Goal: Task Accomplishment & Management: Manage account settings

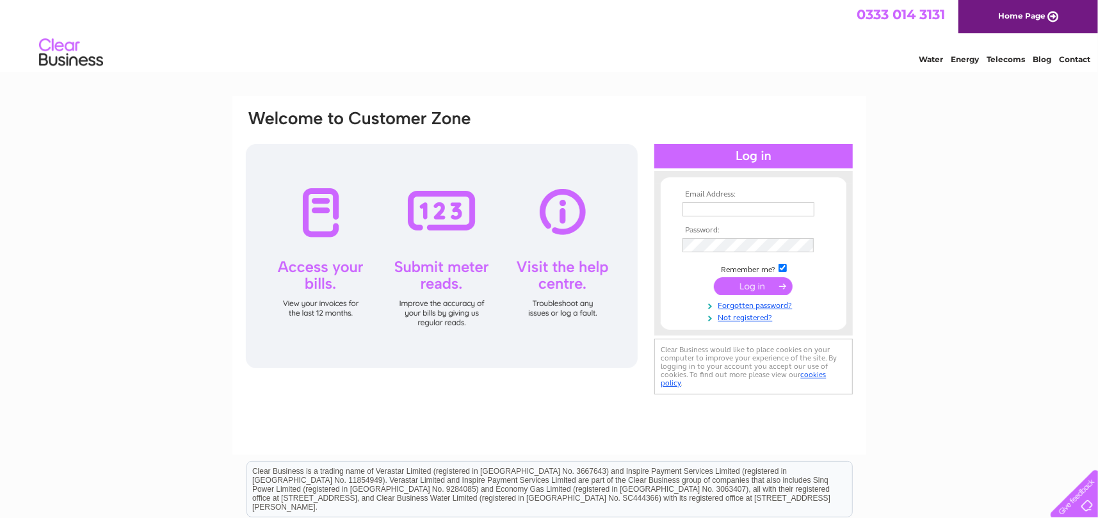
type input "Kenny@andersontech.co.uk"
click at [748, 287] on input "submit" at bounding box center [753, 286] width 79 height 18
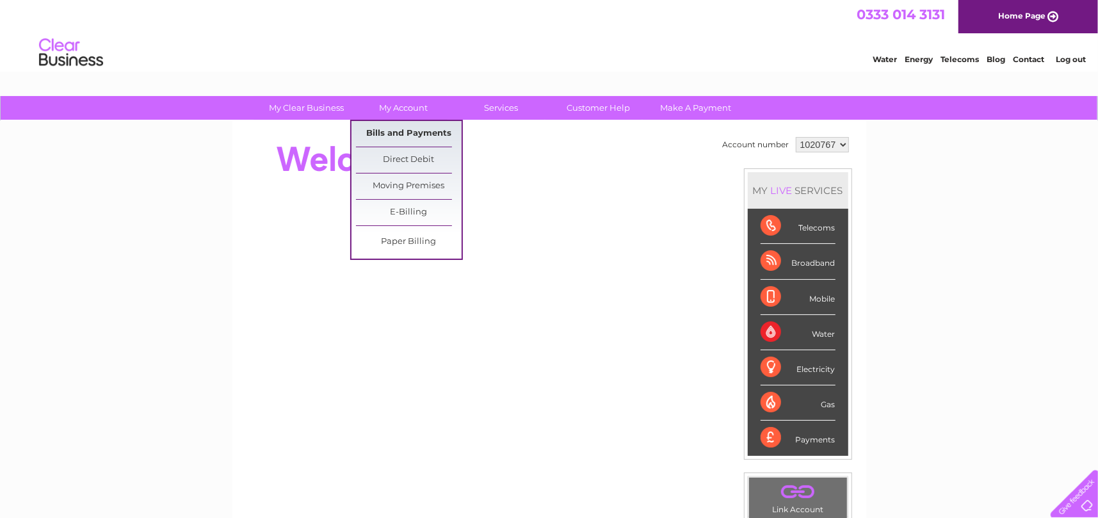
click at [416, 127] on link "Bills and Payments" at bounding box center [409, 134] width 106 height 26
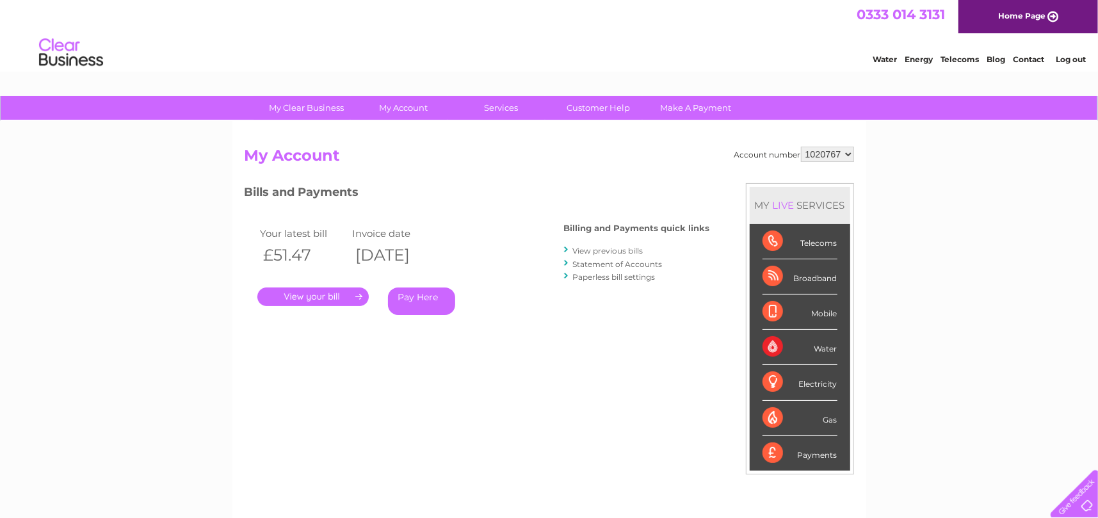
click at [330, 293] on link "." at bounding box center [312, 296] width 111 height 19
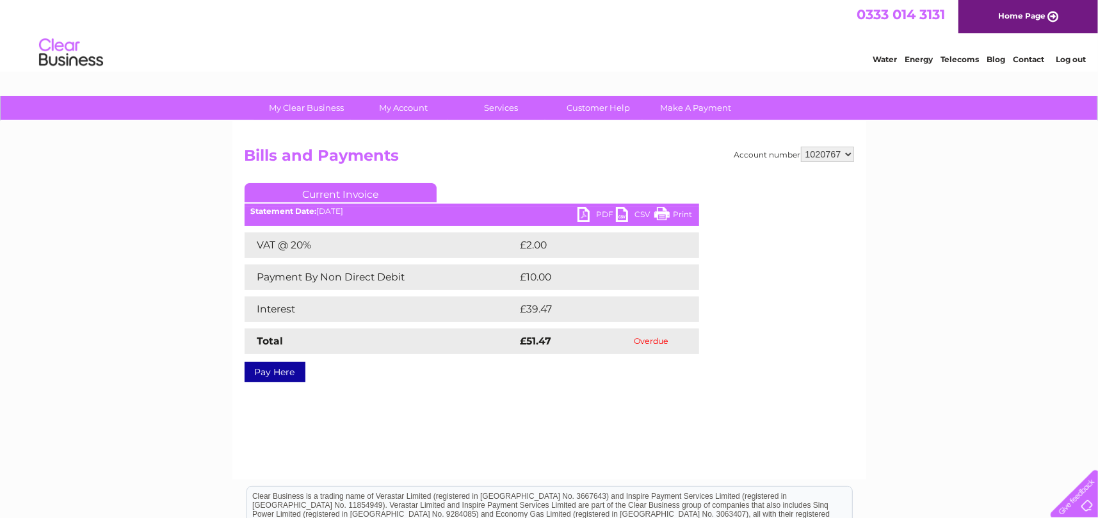
click at [586, 213] on link "PDF" at bounding box center [596, 216] width 38 height 19
click at [1077, 59] on link "Log out" at bounding box center [1070, 59] width 30 height 10
